Goal: Task Accomplishment & Management: Complete application form

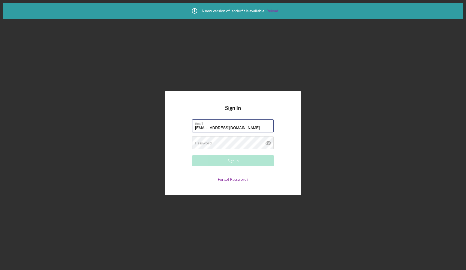
type input "[EMAIL_ADDRESS][DOMAIN_NAME]"
click at [170, 130] on div "Sign In Email [EMAIL_ADDRESS][DOMAIN_NAME] Password Required Sign In Forgot Pas…" at bounding box center [233, 143] width 136 height 104
click at [212, 142] on div "Password Required" at bounding box center [233, 143] width 82 height 14
click at [175, 133] on div "Sign In Email [EMAIL_ADDRESS][DOMAIN_NAME] Password Required Sign In Forgot Pas…" at bounding box center [233, 143] width 136 height 104
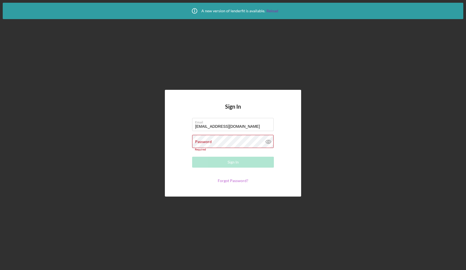
click at [225, 180] on link "Forgot Password?" at bounding box center [233, 180] width 31 height 5
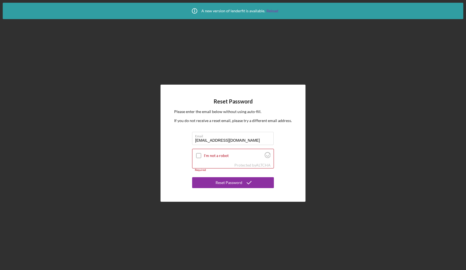
type input "[EMAIL_ADDRESS][DOMAIN_NAME]"
click at [163, 154] on div "Reset Password Please enter the email below without using auto-fill. If you do …" at bounding box center [233, 143] width 145 height 117
click at [198, 155] on input "I'm not a robot" at bounding box center [198, 155] width 5 height 5
checkbox input "true"
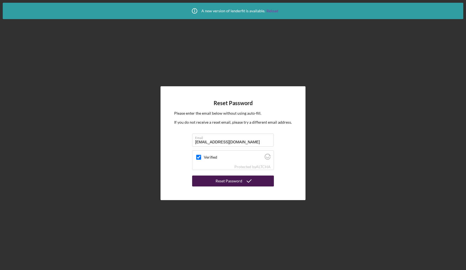
click at [202, 180] on button "Reset Password" at bounding box center [233, 180] width 82 height 11
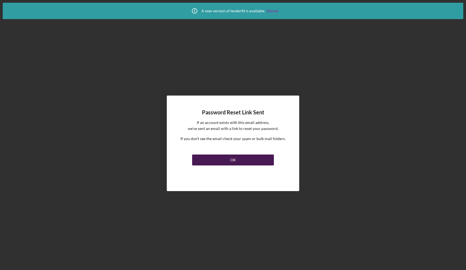
click at [211, 159] on button "OK" at bounding box center [233, 159] width 82 height 11
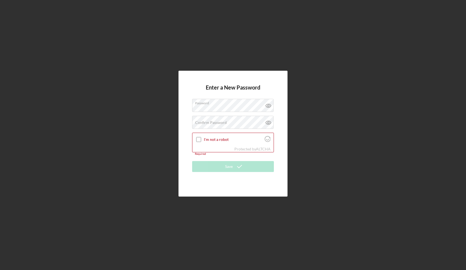
click at [175, 116] on div "Enter a New Password Password Confirm Password Passwords do not match. I'm not …" at bounding box center [233, 133] width 461 height 267
click at [206, 125] on label "Confirm Password" at bounding box center [211, 122] width 32 height 4
click at [199, 138] on input "I'm not a robot" at bounding box center [198, 139] width 5 height 5
checkbox input "true"
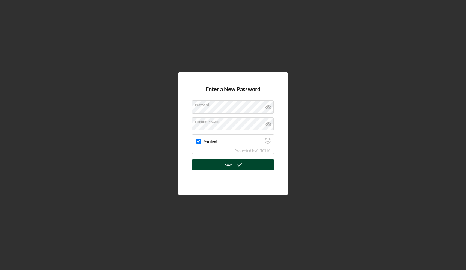
click at [201, 163] on button "Save" at bounding box center [233, 164] width 82 height 11
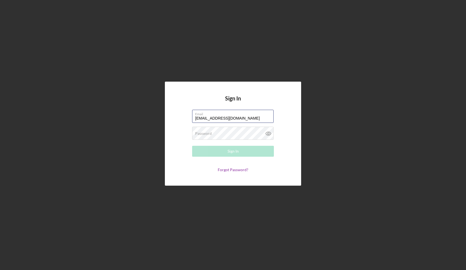
type input "[EMAIL_ADDRESS][DOMAIN_NAME]"
click at [166, 97] on div "Sign In Email [EMAIL_ADDRESS][DOMAIN_NAME] Password Required Sign In Forgot Pas…" at bounding box center [233, 134] width 136 height 104
click at [202, 132] on label "Password" at bounding box center [203, 133] width 17 height 4
click at [209, 149] on button "Sign In" at bounding box center [233, 151] width 82 height 11
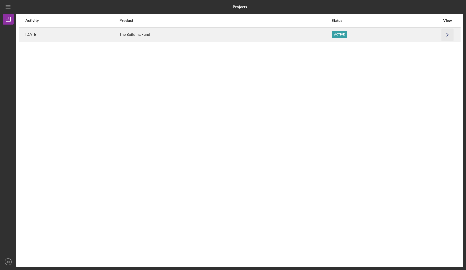
click at [446, 34] on icon "Icon/Navigate" at bounding box center [448, 34] width 12 height 12
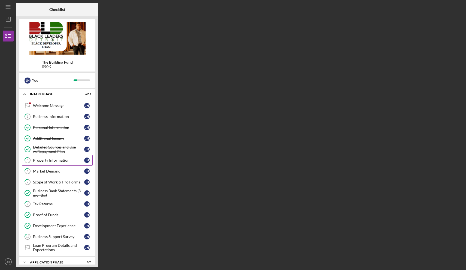
click at [59, 159] on div "Property Information" at bounding box center [58, 160] width 51 height 4
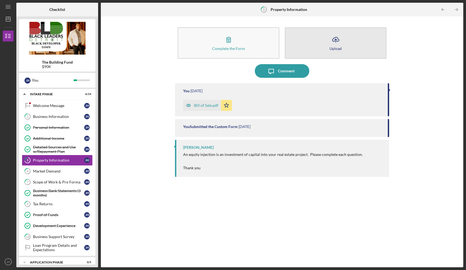
click at [315, 44] on button "Icon/Upload Upload" at bounding box center [336, 42] width 102 height 31
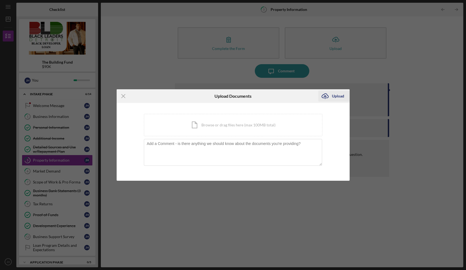
click at [328, 97] on icon "Icon/Upload" at bounding box center [325, 96] width 14 height 14
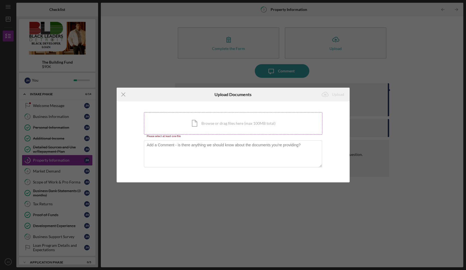
click at [240, 121] on div "Icon/Document Browse or drag files here (max 100MB total) Tap to choose files o…" at bounding box center [233, 123] width 179 height 22
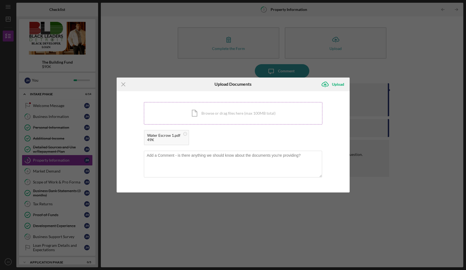
click at [230, 113] on div "Icon/Document Browse or drag files here (max 100MB total) Tap to choose files o…" at bounding box center [233, 113] width 179 height 22
click at [189, 160] on textarea at bounding box center [233, 164] width 178 height 27
type textarea "Please see the attached water escrow agreement from the title company."
click at [332, 85] on div "Upload" at bounding box center [338, 84] width 12 height 11
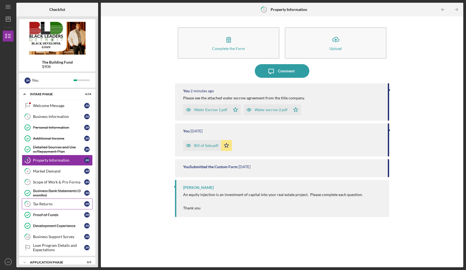
click at [47, 201] on link "9 Tax Returns J H" at bounding box center [57, 203] width 71 height 11
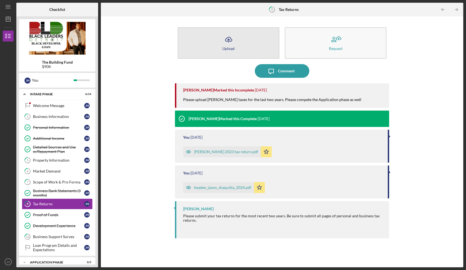
click at [246, 43] on button "Icon/Upload Upload" at bounding box center [229, 42] width 102 height 31
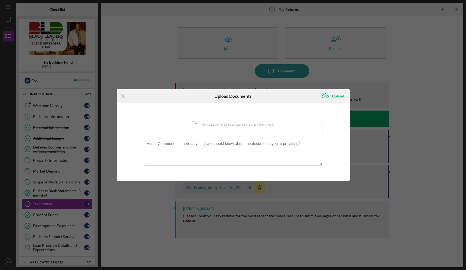
click at [227, 126] on div "Icon/Document Browse or drag files here (max 100MB total) Tap to choose files o…" at bounding box center [233, 125] width 179 height 22
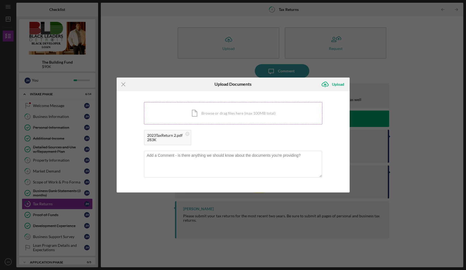
click at [239, 113] on div "Icon/Document Browse or drag files here (max 100MB total) Tap to choose files o…" at bounding box center [233, 113] width 179 height 22
click at [221, 157] on textarea at bounding box center [233, 164] width 178 height 27
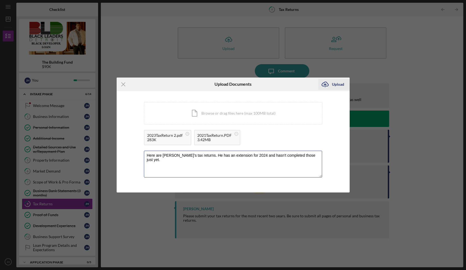
type textarea "Here are John's tax returns. He has an extension for 2024 and hasn't completed …"
click at [335, 83] on div "Upload" at bounding box center [338, 84] width 12 height 11
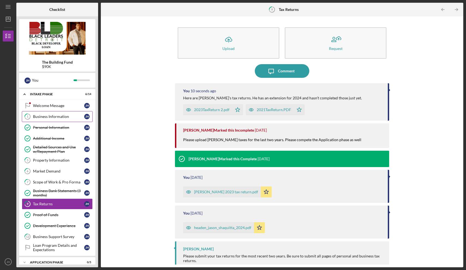
click at [52, 115] on div "Business Information" at bounding box center [58, 116] width 51 height 4
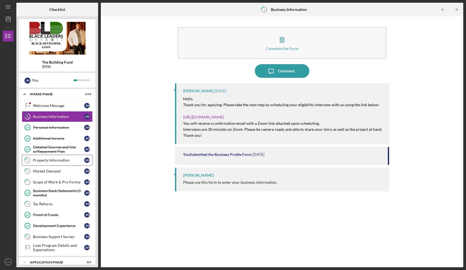
click at [54, 160] on div "Property Information" at bounding box center [58, 160] width 51 height 4
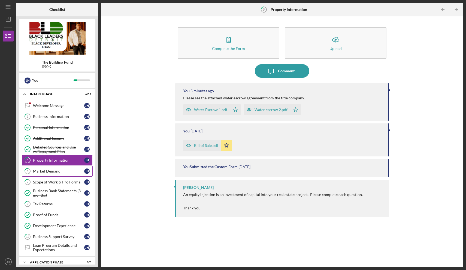
click at [53, 169] on div "Market Demand" at bounding box center [58, 171] width 51 height 4
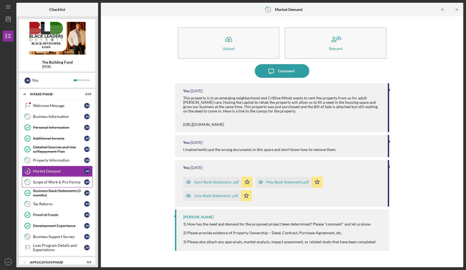
click at [52, 181] on div "Scope of Work & Pro Forma" at bounding box center [58, 182] width 51 height 4
